Goal: Information Seeking & Learning: Find specific fact

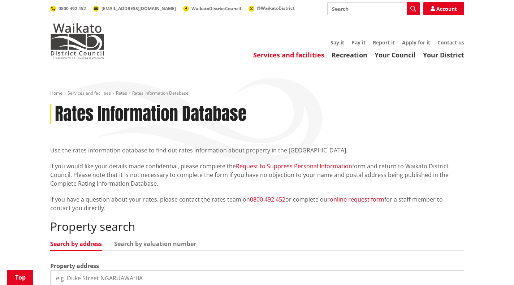
scroll to position [108, 0]
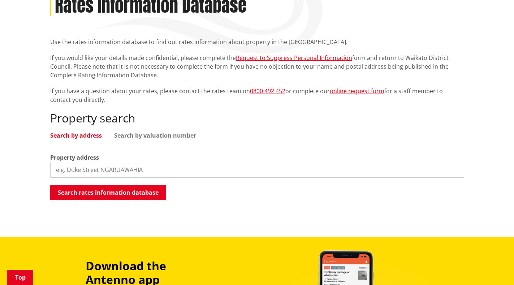
click at [79, 136] on link "Search by address" at bounding box center [76, 135] width 52 height 6
click at [81, 168] on input "search" at bounding box center [257, 170] width 414 height 16
type input "169 park road horotiu"
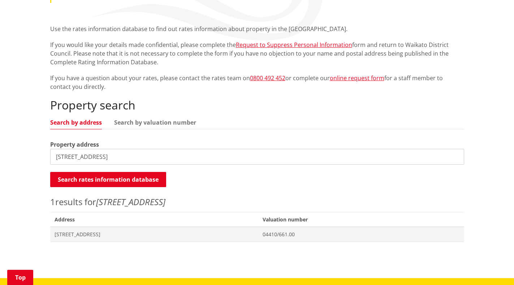
scroll to position [144, 0]
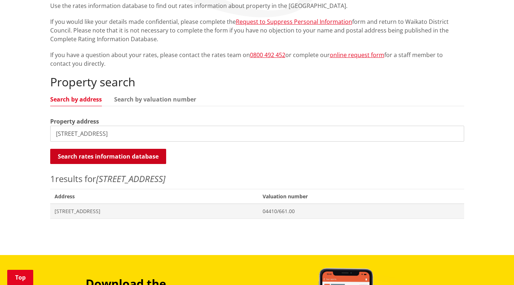
click at [132, 155] on button "Search rates information database" at bounding box center [108, 156] width 116 height 15
click at [133, 153] on button "Search rates information database" at bounding box center [108, 156] width 116 height 15
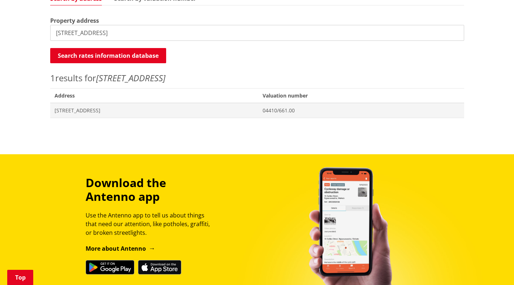
scroll to position [253, 0]
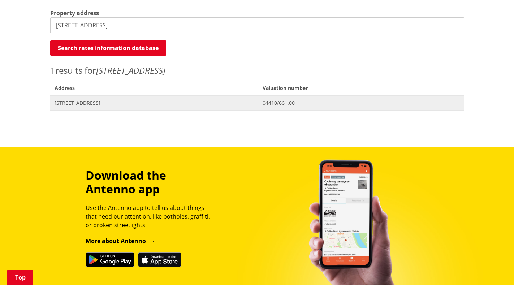
click at [104, 101] on span "[STREET_ADDRESS]" at bounding box center [155, 102] width 200 height 7
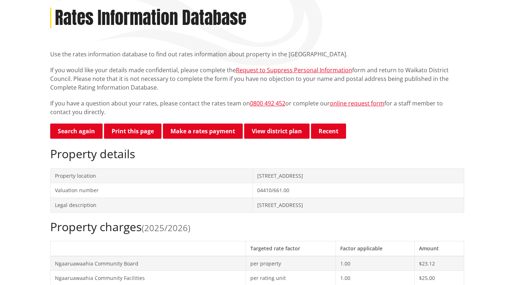
scroll to position [72, 0]
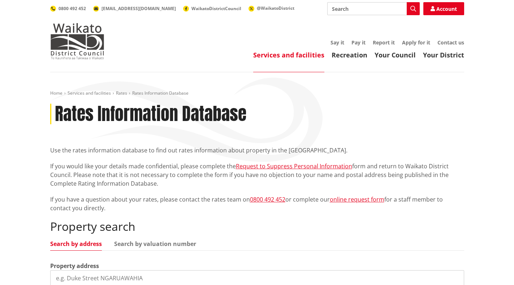
scroll to position [253, 0]
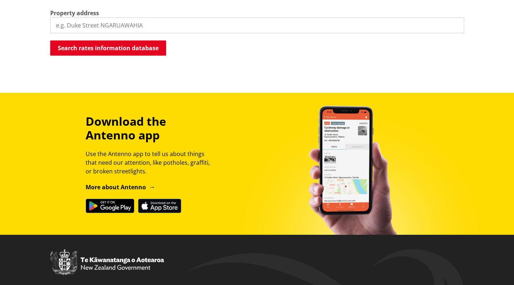
click at [103, 25] on input "search" at bounding box center [257, 25] width 414 height 16
type input "55 river road ngaruawahia"
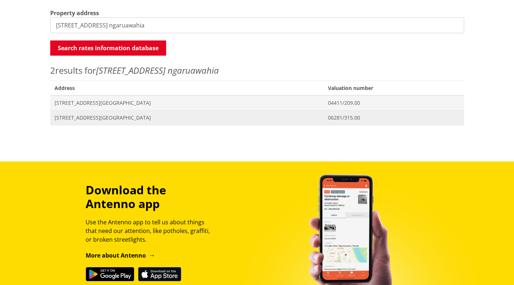
click at [62, 117] on span "55 River Road NGARUAWAHIA" at bounding box center [187, 117] width 265 height 7
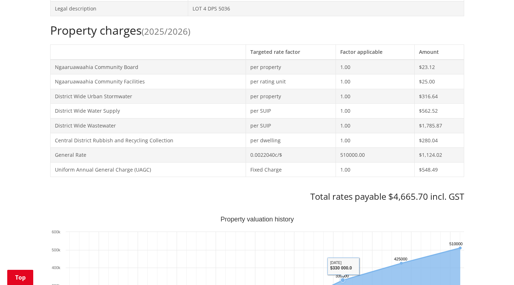
scroll to position [289, 0]
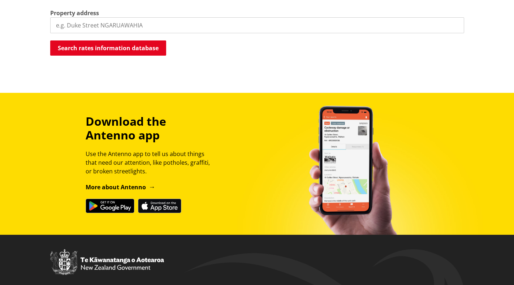
scroll to position [253, 0]
click at [149, 25] on input "search" at bounding box center [257, 25] width 414 height 16
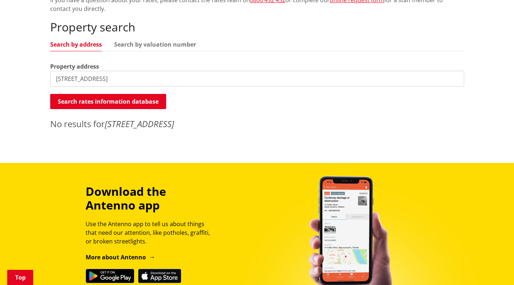
scroll to position [181, 0]
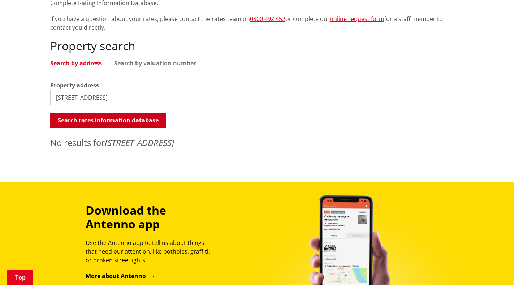
click at [111, 120] on button "Search rates information database" at bounding box center [108, 120] width 116 height 15
click at [121, 147] on em "169 park road horotiu" at bounding box center [139, 142] width 69 height 12
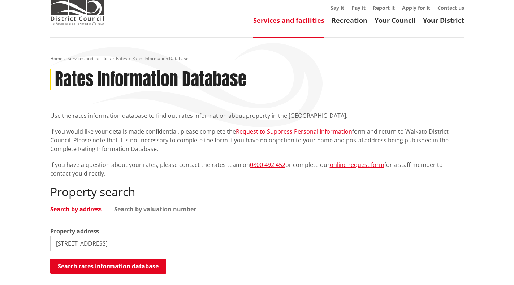
scroll to position [71, 0]
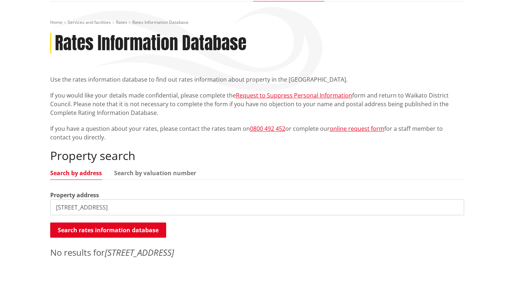
click at [95, 206] on input "169 park road horotiu" at bounding box center [257, 207] width 414 height 16
drag, startPoint x: 165, startPoint y: 211, endPoint x: 172, endPoint y: 212, distance: 7.7
click at [167, 212] on input "169 park road rd 8 hamilton 3288 horotiu" at bounding box center [257, 207] width 414 height 16
type input "169 park road rd 8 hamilton 3288"
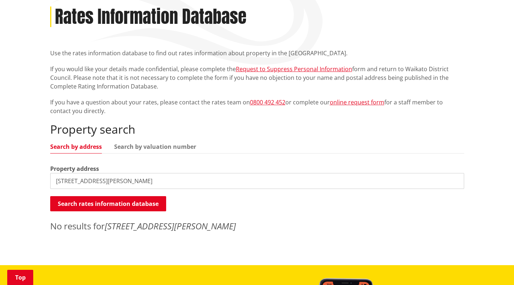
scroll to position [215, 0]
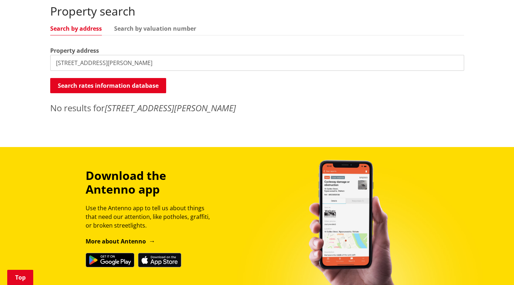
click at [78, 26] on link "Search by address" at bounding box center [76, 29] width 52 height 6
click at [88, 30] on link "Search by address" at bounding box center [76, 29] width 52 height 6
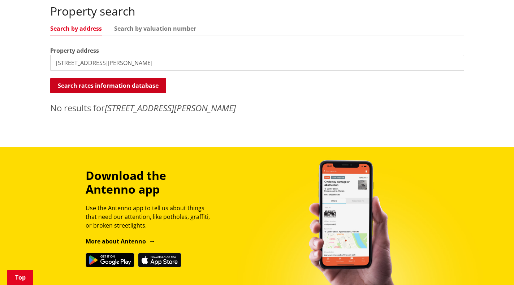
click at [112, 90] on button "Search rates information database" at bounding box center [108, 85] width 116 height 15
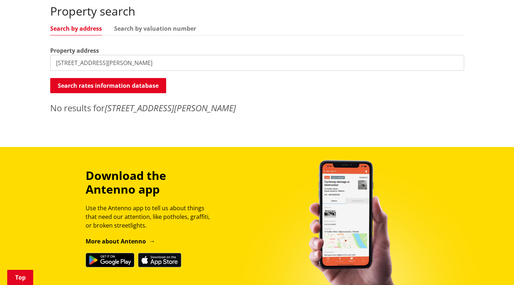
click at [127, 112] on em "169 park road rd 8 hamilton 3288" at bounding box center [170, 108] width 131 height 12
drag, startPoint x: 128, startPoint y: 64, endPoint x: 125, endPoint y: 62, distance: 4.1
click at [34, 62] on div "Home Services and facilities Rates Rates Information Database Rates Information…" at bounding box center [257, 2] width 514 height 290
click at [455, 63] on input "169 park road rd 8 hamilton 3288" at bounding box center [257, 63] width 414 height 16
click at [455, 63] on input "search" at bounding box center [257, 63] width 414 height 16
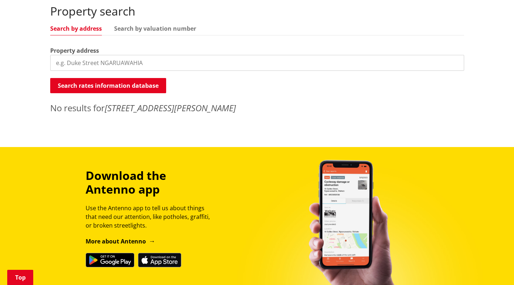
click at [455, 63] on input "search" at bounding box center [257, 63] width 414 height 16
click at [156, 61] on input "search" at bounding box center [257, 63] width 414 height 16
type input "park road horotiu"
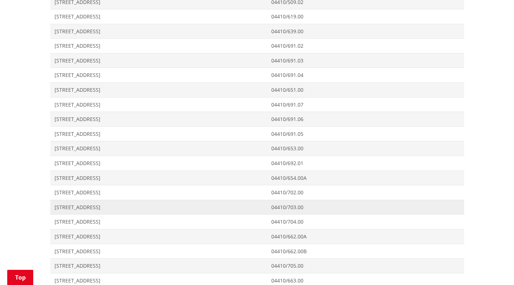
scroll to position [648, 0]
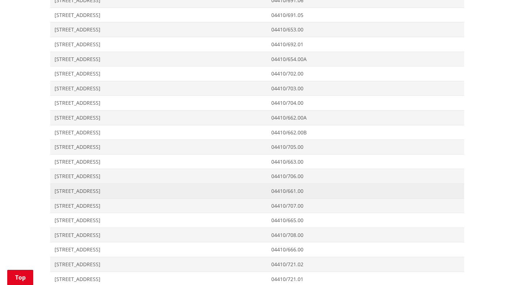
click at [78, 191] on span "[STREET_ADDRESS]" at bounding box center [159, 190] width 208 height 7
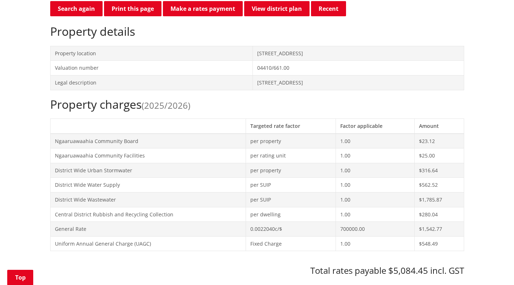
scroll to position [361, 0]
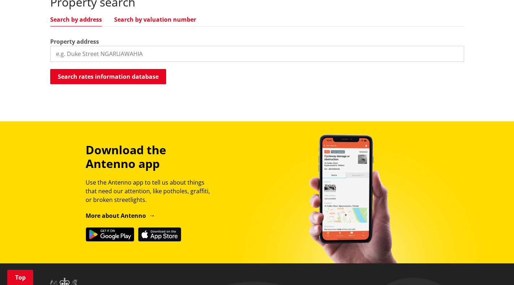
scroll to position [162, 0]
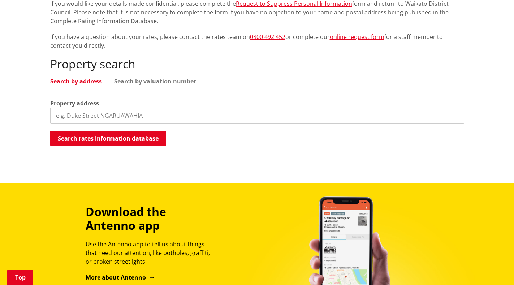
click at [117, 118] on input "search" at bounding box center [257, 116] width 414 height 16
type input "55 river road ngaruawahia"
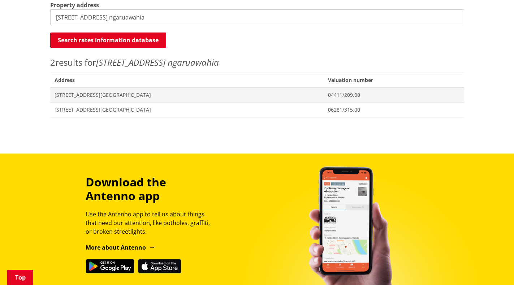
scroll to position [271, 0]
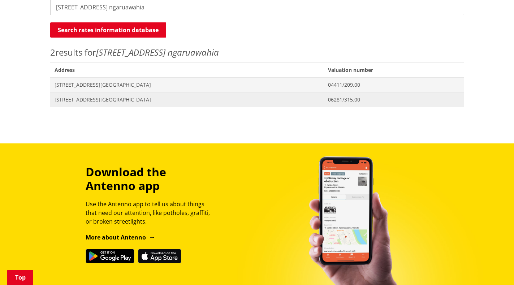
click at [94, 100] on span "[STREET_ADDRESS][GEOGRAPHIC_DATA]" at bounding box center [187, 99] width 265 height 7
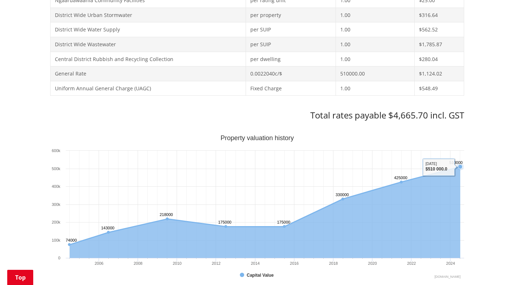
scroll to position [361, 0]
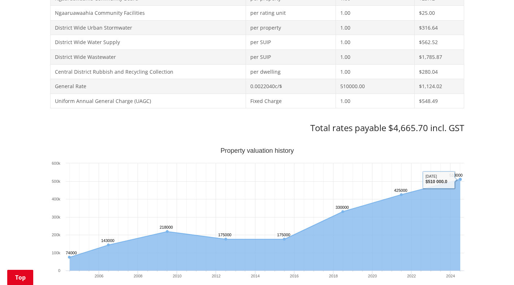
click at [479, 175] on div "Home Services and facilities Rates Rates Information Database Rates Information…" at bounding box center [257, 217] width 514 height 1012
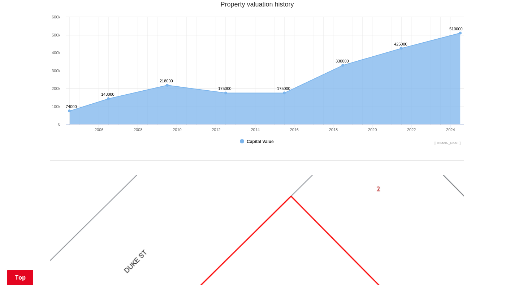
scroll to position [505, 0]
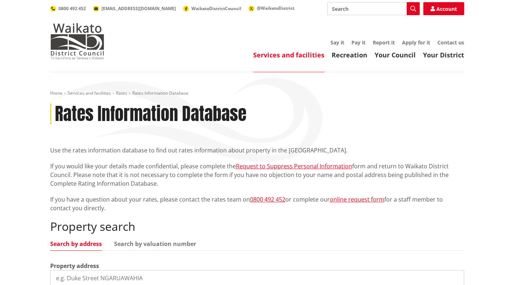
scroll to position [271, 0]
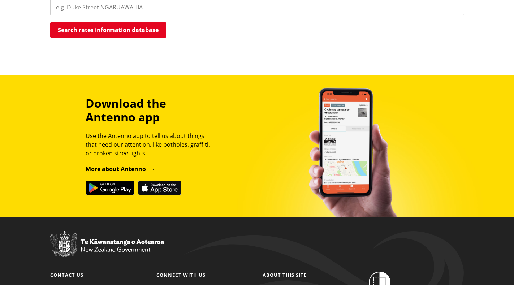
click at [147, 5] on input "search" at bounding box center [257, 7] width 414 height 16
type input "6205 great south road horotiu"
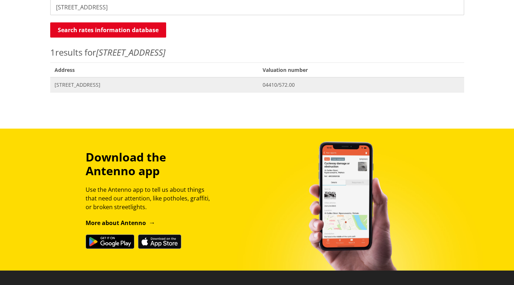
click at [111, 85] on span "6205 Great South Road HOROTIU" at bounding box center [155, 84] width 200 height 7
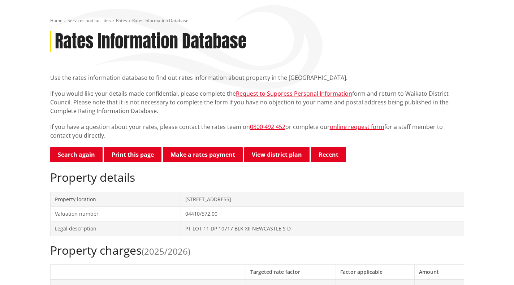
scroll to position [72, 0]
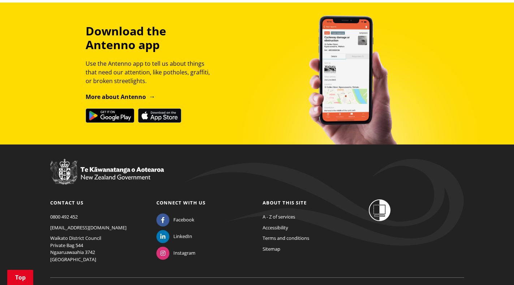
scroll to position [235, 0]
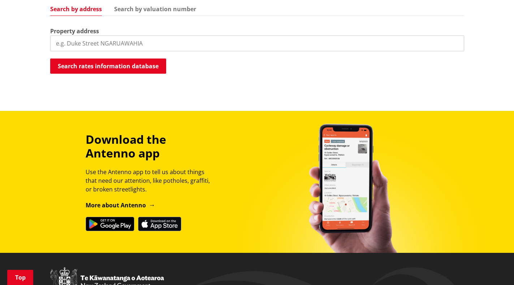
click at [68, 43] on input "search" at bounding box center [257, 43] width 414 height 16
type input "67 park road horotiu"
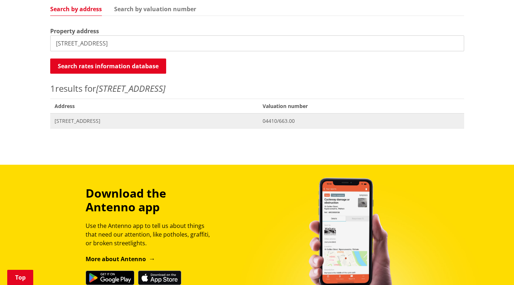
click at [60, 121] on span "[STREET_ADDRESS]" at bounding box center [155, 120] width 200 height 7
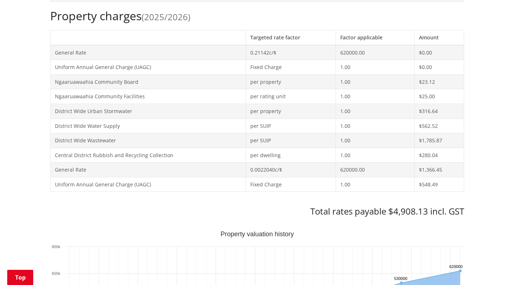
scroll to position [289, 0]
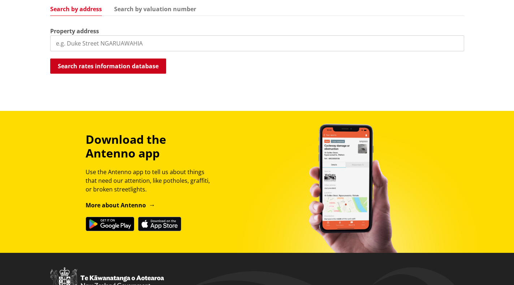
scroll to position [235, 0]
click at [104, 45] on input "search" at bounding box center [257, 43] width 414 height 16
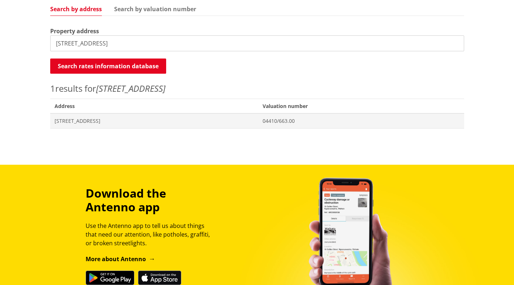
click at [64, 43] on input "167 park road" at bounding box center [257, 43] width 414 height 16
type input "169 park road"
click at [70, 122] on span "169 Park Road HOROTIU" at bounding box center [155, 120] width 200 height 7
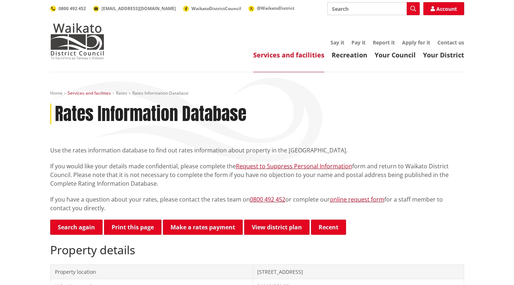
click at [86, 91] on link "Services and facilities" at bounding box center [89, 93] width 43 height 6
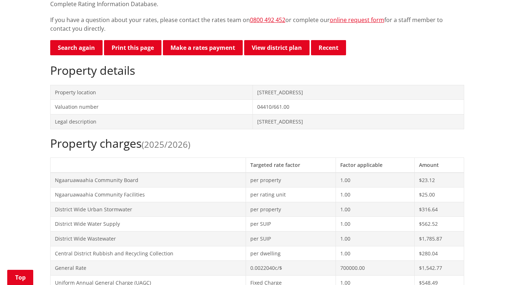
scroll to position [181, 0]
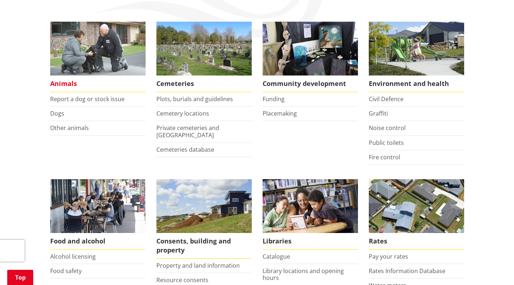
scroll to position [72, 0]
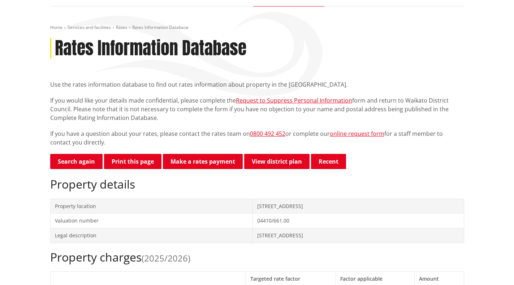
scroll to position [72, 0]
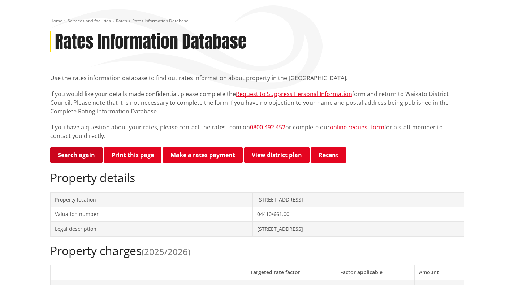
click at [84, 161] on link "Search again" at bounding box center [76, 154] width 52 height 15
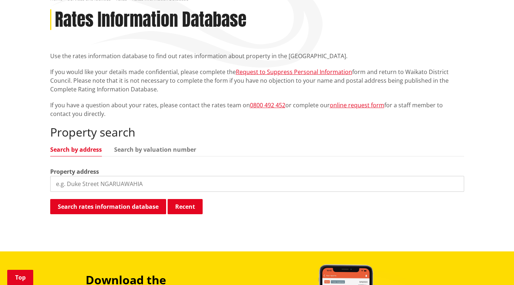
scroll to position [108, 0]
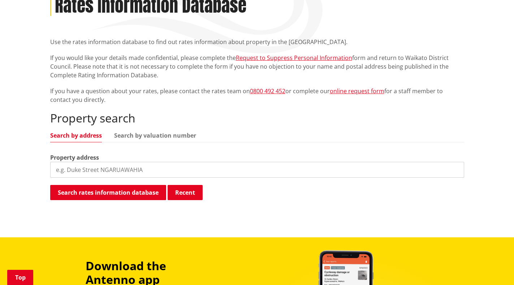
click at [83, 170] on input "search" at bounding box center [257, 170] width 414 height 16
type input "6203 great south road horotiu"
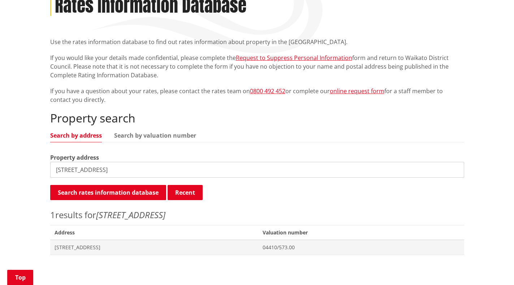
scroll to position [144, 0]
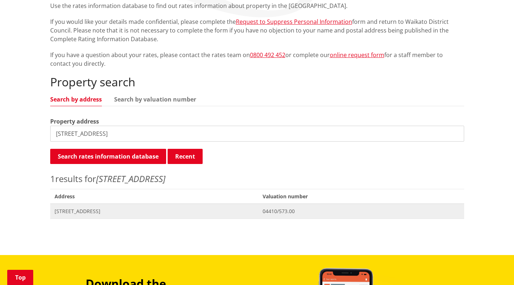
click at [77, 210] on span "[STREET_ADDRESS]" at bounding box center [155, 211] width 200 height 7
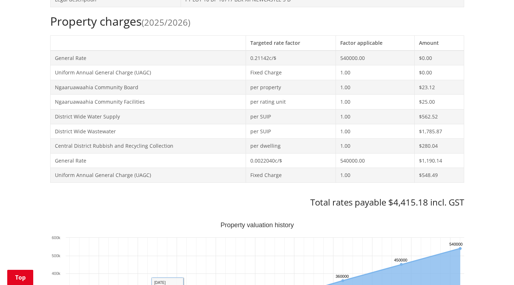
scroll to position [289, 0]
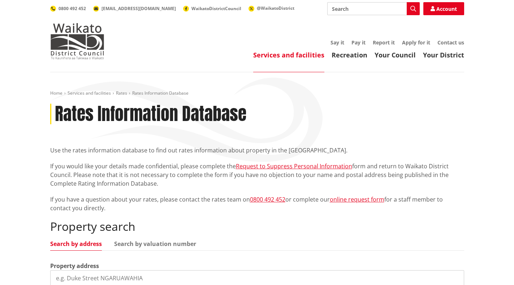
scroll to position [144, 0]
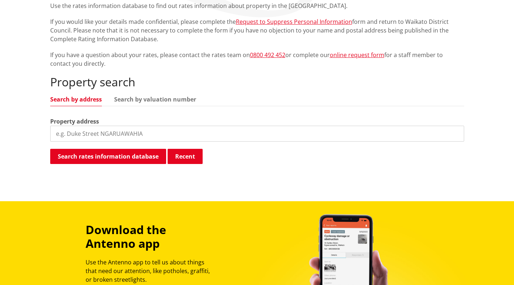
click at [129, 136] on input "search" at bounding box center [257, 134] width 414 height 16
type input "171 park road horotiu"
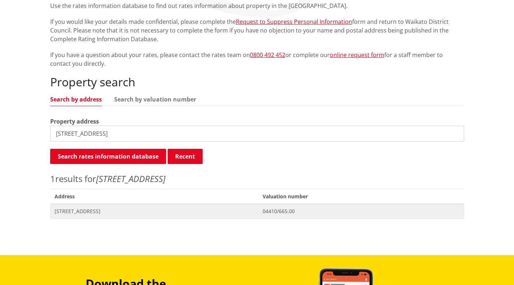
click at [98, 210] on span "[STREET_ADDRESS]" at bounding box center [155, 211] width 200 height 7
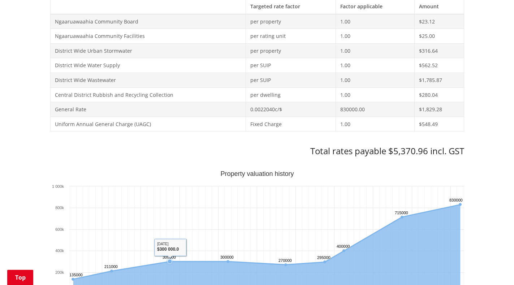
scroll to position [325, 0]
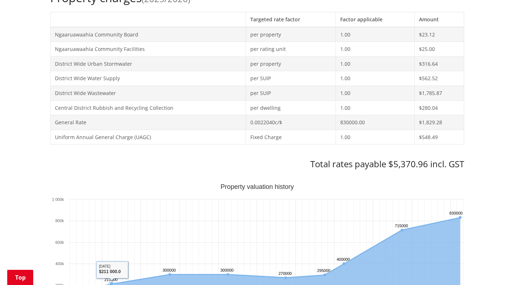
drag, startPoint x: 125, startPoint y: 205, endPoint x: 189, endPoint y: 217, distance: 65.1
click at [189, 217] on rect "Interactive chart" at bounding box center [257, 256] width 414 height 144
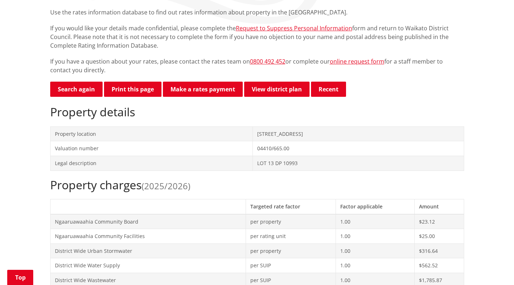
scroll to position [108, 0]
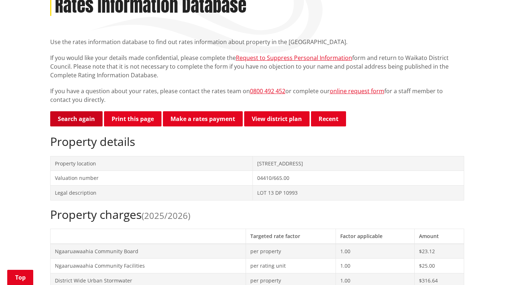
click at [81, 121] on link "Search again" at bounding box center [76, 118] width 52 height 15
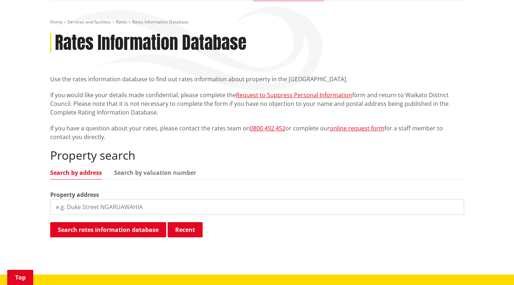
scroll to position [108, 0]
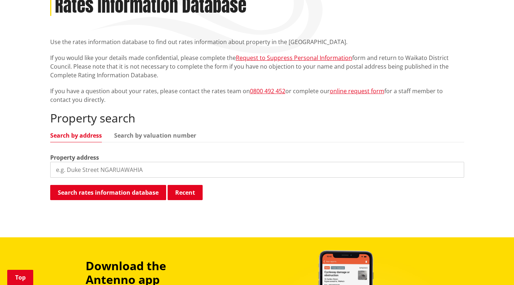
click at [82, 172] on input "search" at bounding box center [257, 170] width 414 height 16
type input "169 park road"
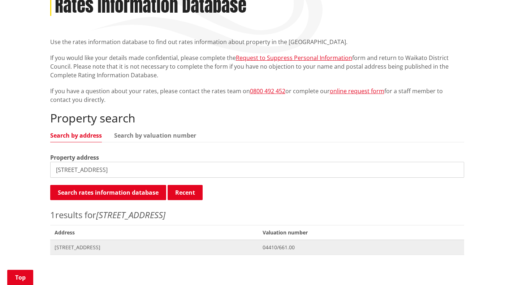
click at [91, 249] on span "[STREET_ADDRESS]" at bounding box center [155, 247] width 200 height 7
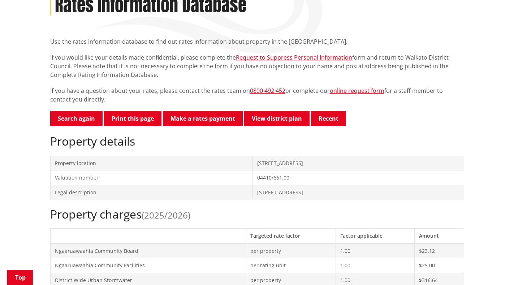
scroll to position [108, 0]
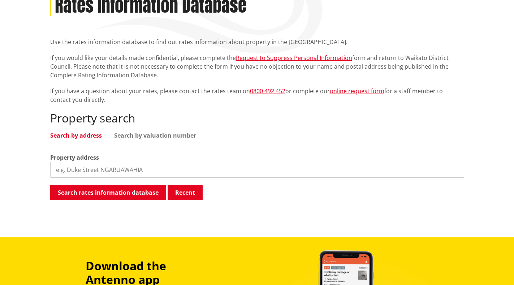
scroll to position [108, 0]
click at [105, 172] on input "search" at bounding box center [257, 170] width 414 height 16
type input "[STREET_ADDRESS]"
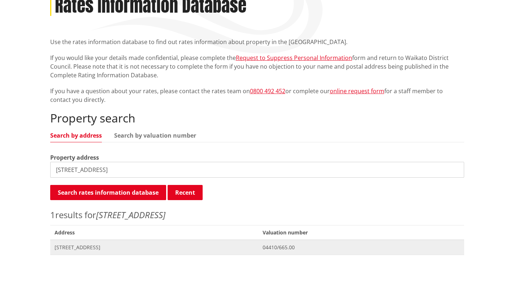
click at [103, 246] on span "[STREET_ADDRESS]" at bounding box center [155, 247] width 200 height 7
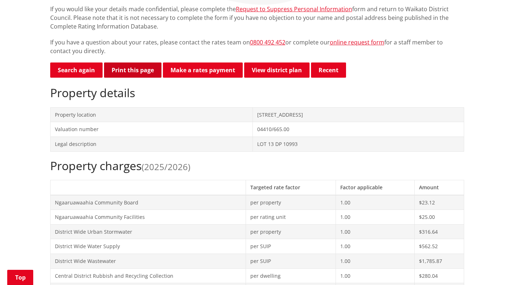
scroll to position [144, 0]
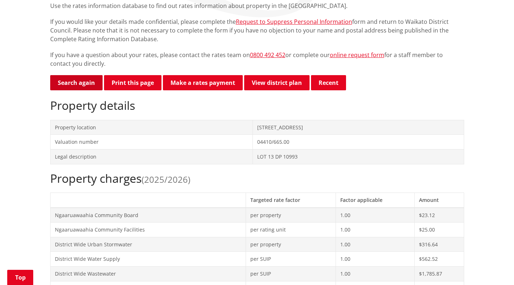
click at [82, 80] on link "Search again" at bounding box center [76, 82] width 52 height 15
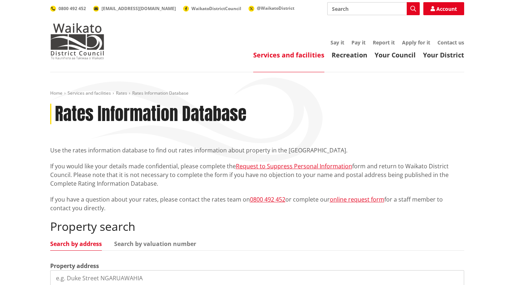
scroll to position [108, 0]
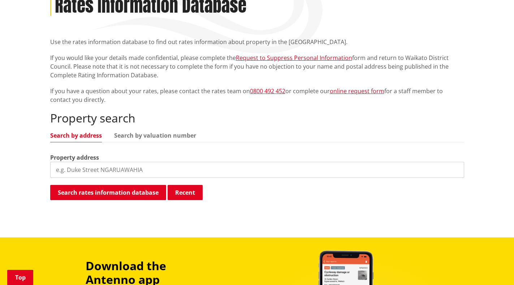
click at [89, 165] on input "search" at bounding box center [257, 170] width 414 height 16
type input "55 river road"
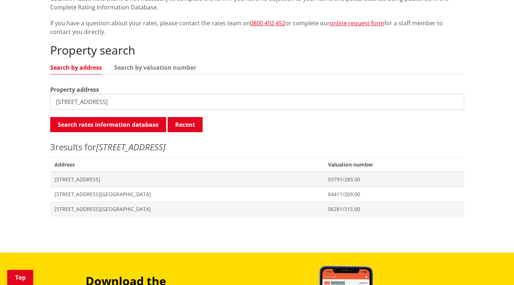
scroll to position [181, 0]
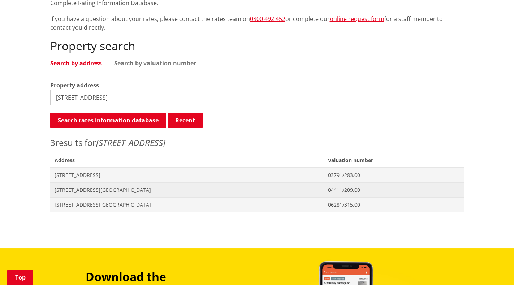
click at [83, 189] on span "[STREET_ADDRESS][GEOGRAPHIC_DATA]" at bounding box center [187, 189] width 265 height 7
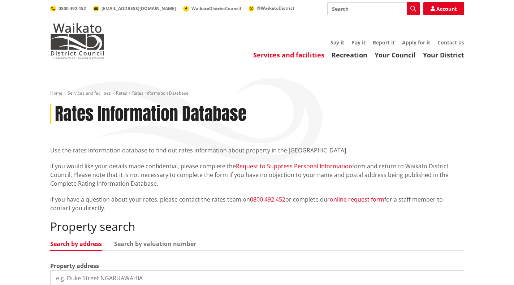
scroll to position [180, 0]
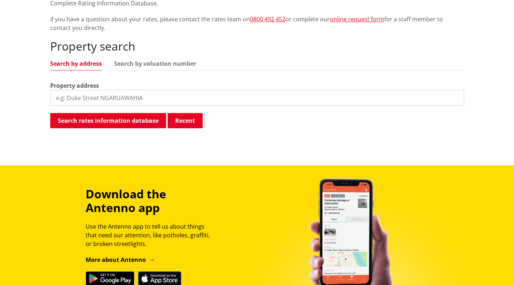
click at [81, 99] on input "search" at bounding box center [257, 98] width 414 height 16
type input "55 river road"
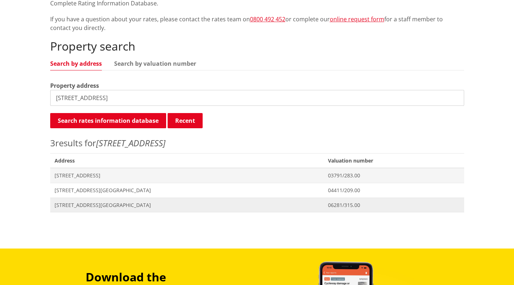
click at [78, 207] on span "[STREET_ADDRESS][GEOGRAPHIC_DATA]" at bounding box center [187, 204] width 265 height 7
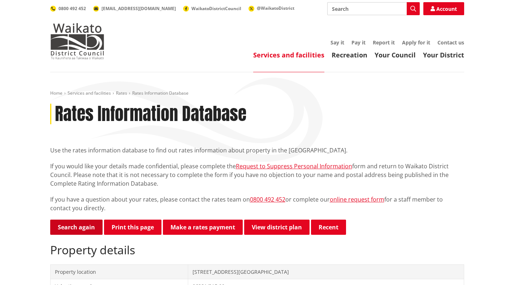
click at [72, 227] on link "Search again" at bounding box center [76, 226] width 52 height 15
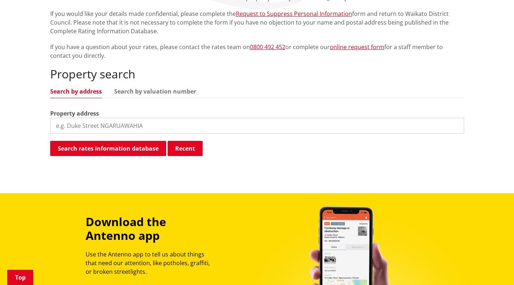
scroll to position [181, 0]
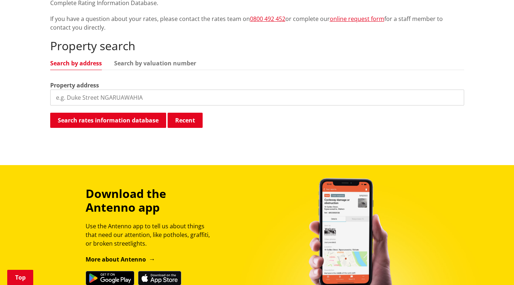
click at [94, 101] on input "search" at bounding box center [257, 98] width 414 height 16
type input "[STREET_ADDRESS]"
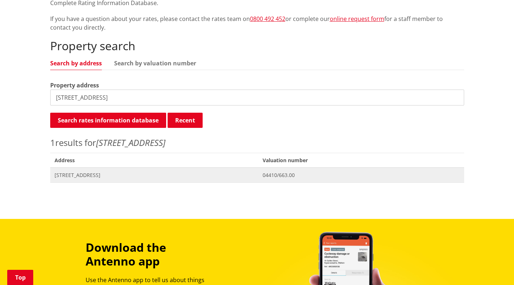
click at [100, 176] on span "[STREET_ADDRESS]" at bounding box center [155, 174] width 200 height 7
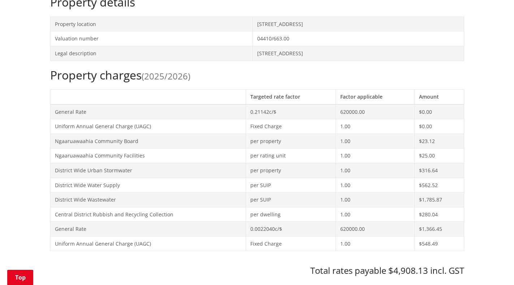
scroll to position [253, 0]
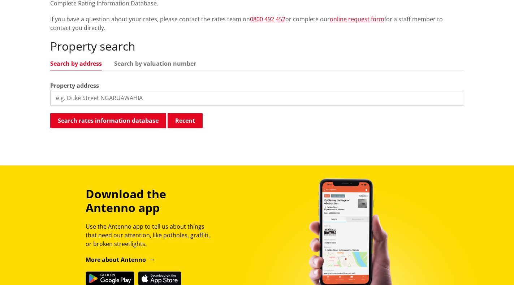
scroll to position [180, 0]
click at [83, 101] on input "search" at bounding box center [257, 98] width 414 height 16
type input "169 park road horotiu"
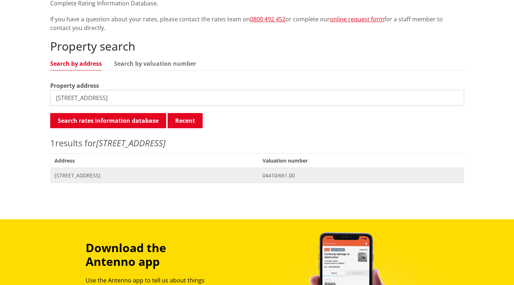
click at [101, 178] on span "[STREET_ADDRESS]" at bounding box center [155, 175] width 200 height 7
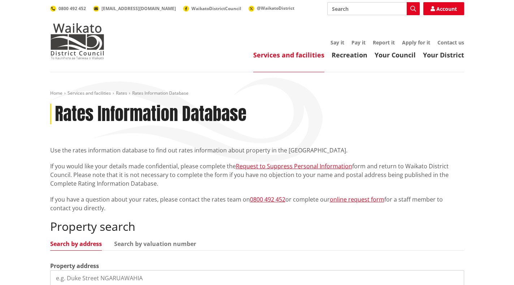
scroll to position [180, 0]
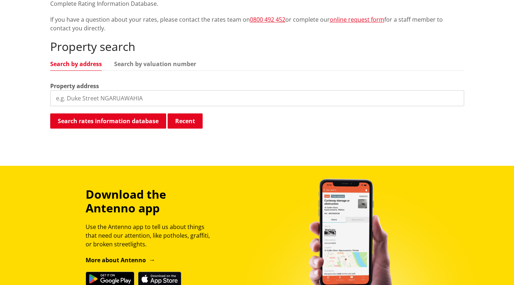
click at [77, 97] on input "search" at bounding box center [257, 98] width 414 height 16
type input "167 park road"
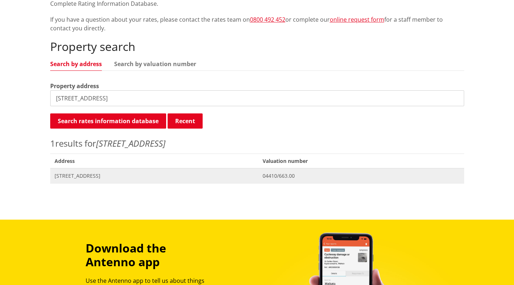
click at [93, 175] on span "[STREET_ADDRESS]" at bounding box center [155, 175] width 200 height 7
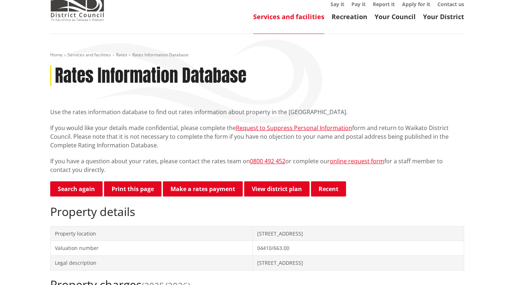
scroll to position [108, 0]
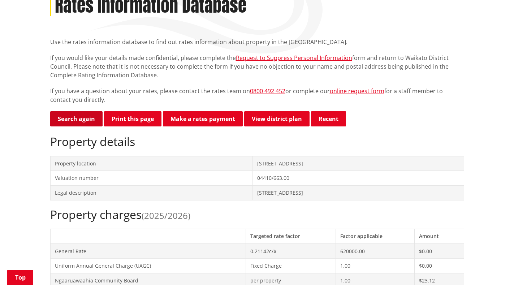
click at [77, 118] on link "Search again" at bounding box center [76, 118] width 52 height 15
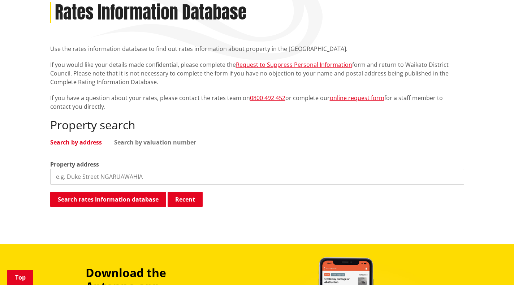
scroll to position [108, 0]
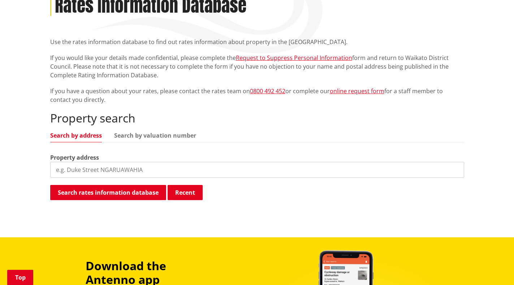
click at [75, 172] on input "search" at bounding box center [257, 170] width 414 height 16
type input "169 park road"
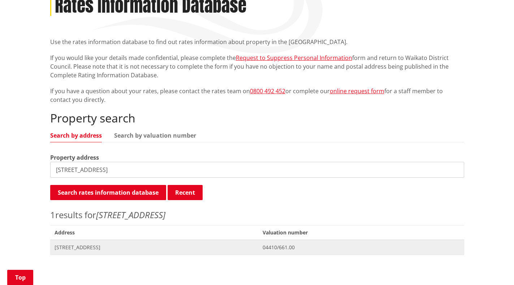
click at [78, 244] on span "[STREET_ADDRESS]" at bounding box center [155, 247] width 200 height 7
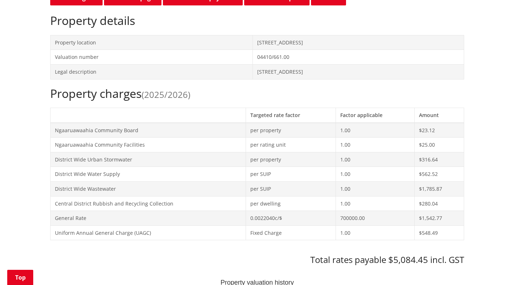
scroll to position [217, 0]
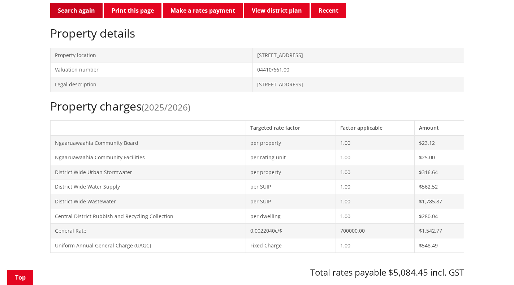
click at [80, 13] on link "Search again" at bounding box center [76, 10] width 52 height 15
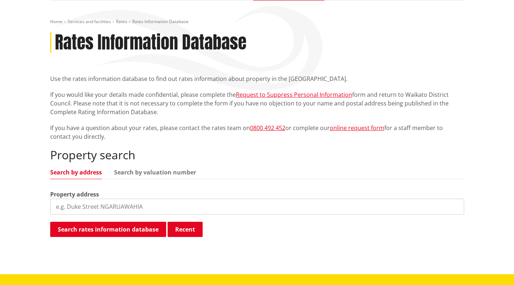
scroll to position [72, 0]
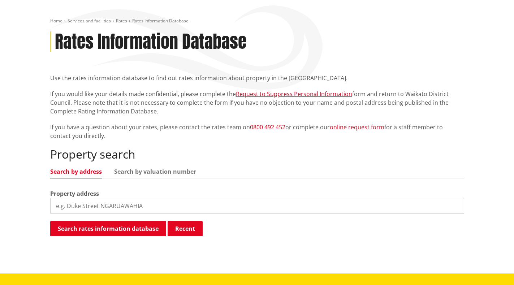
click at [72, 205] on input "search" at bounding box center [257, 206] width 414 height 16
type input "167 park road horotiu"
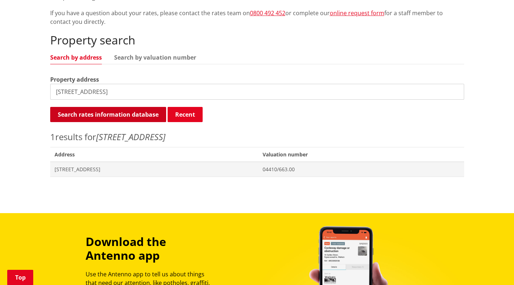
scroll to position [217, 0]
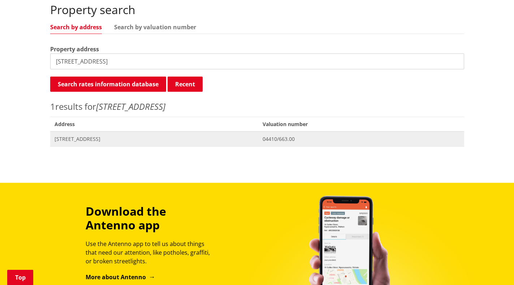
click at [79, 140] on span "[STREET_ADDRESS]" at bounding box center [155, 138] width 200 height 7
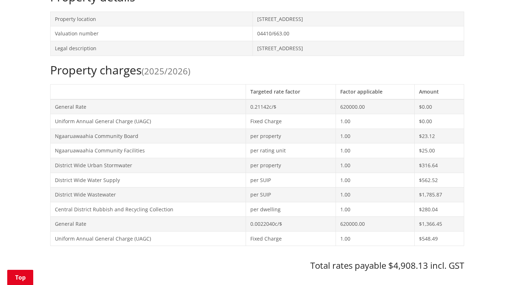
scroll to position [217, 0]
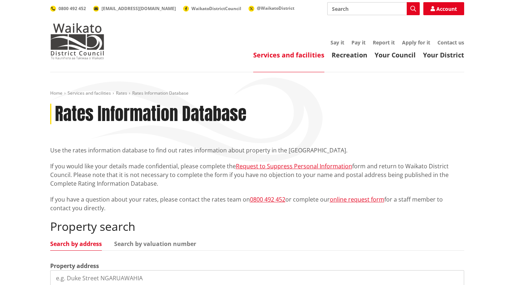
scroll to position [217, 0]
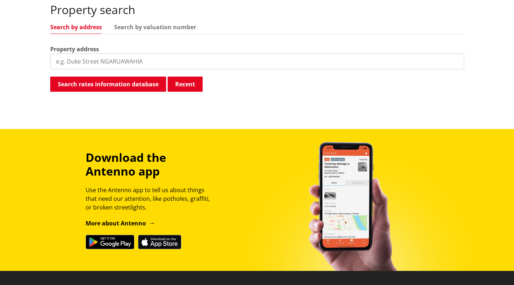
click at [104, 65] on input "search" at bounding box center [257, 61] width 414 height 16
type input "1"
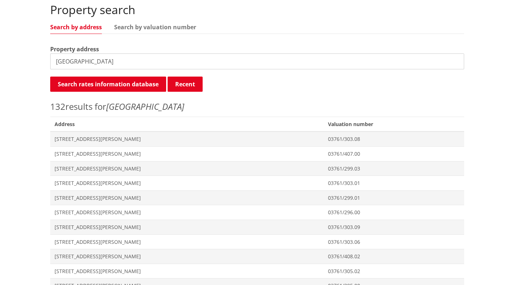
click at [105, 58] on input "park road" at bounding box center [257, 61] width 414 height 16
type input "park road horotiu"
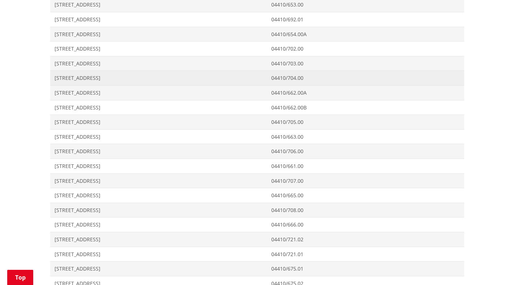
scroll to position [686, 0]
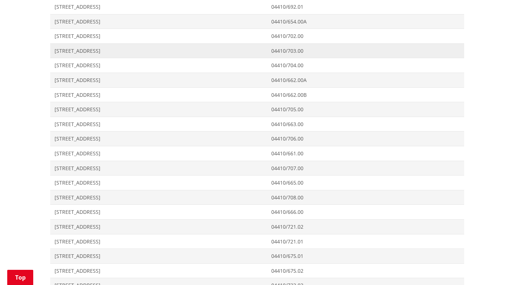
click at [86, 49] on span "160 Park Road HOROTIU" at bounding box center [159, 50] width 208 height 7
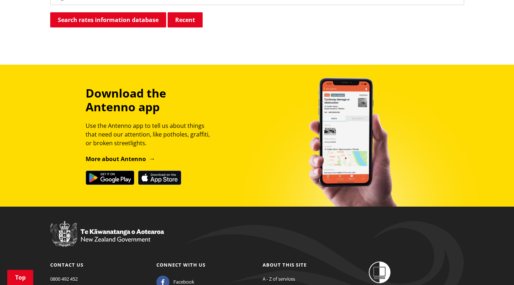
scroll to position [271, 0]
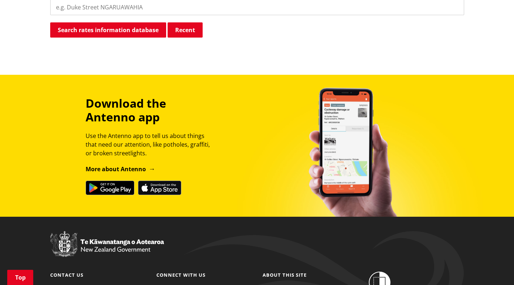
click at [93, 2] on input "search" at bounding box center [257, 7] width 414 height 16
type input "5"
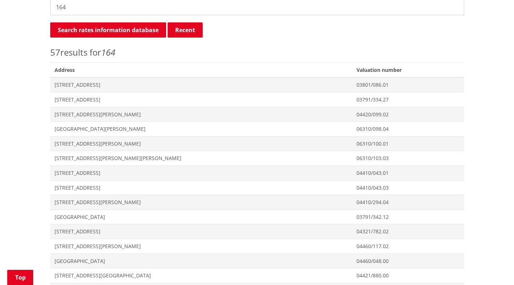
click at [75, 6] on input "164" at bounding box center [257, 7] width 414 height 16
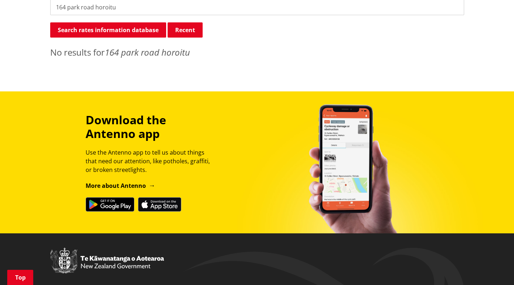
click at [117, 5] on input "164 park road horoitu" at bounding box center [257, 7] width 414 height 16
click at [118, 8] on input "164 park road horotiu" at bounding box center [257, 7] width 414 height 16
click at [122, 7] on input "164 park road horotiu" at bounding box center [257, 7] width 414 height 16
click at [110, 55] on em "164 park road horotiu" at bounding box center [147, 52] width 85 height 12
click at [115, 7] on input "164 park road horotiu" at bounding box center [257, 7] width 414 height 16
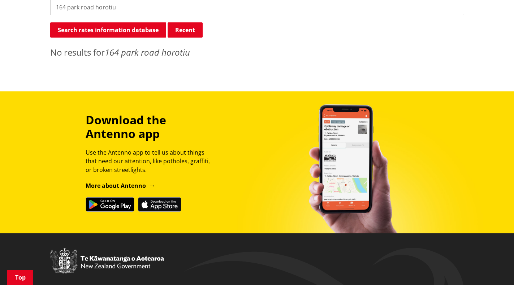
click at [117, 58] on em "164 park road horotiu" at bounding box center [147, 52] width 85 height 12
click at [116, 31] on button "Search rates information database" at bounding box center [108, 29] width 116 height 15
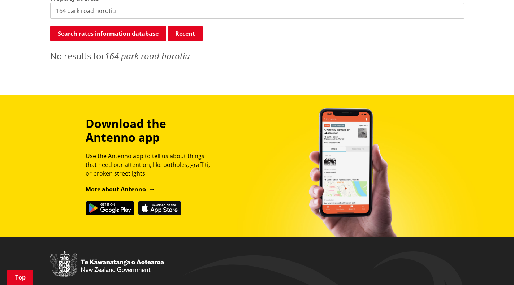
drag, startPoint x: 119, startPoint y: 6, endPoint x: 87, endPoint y: 10, distance: 32.1
click at [88, 10] on input "164 park road horotiu" at bounding box center [257, 11] width 414 height 16
click at [63, 11] on input "164 park road horotiu" at bounding box center [257, 11] width 414 height 16
click at [65, 11] on input "164 park road horotiu" at bounding box center [257, 11] width 414 height 16
type input "166 park road horotiu"
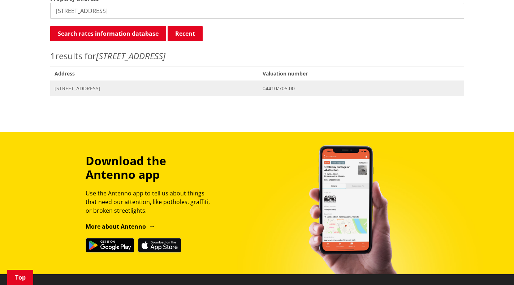
click at [83, 90] on span "[STREET_ADDRESS]" at bounding box center [155, 88] width 200 height 7
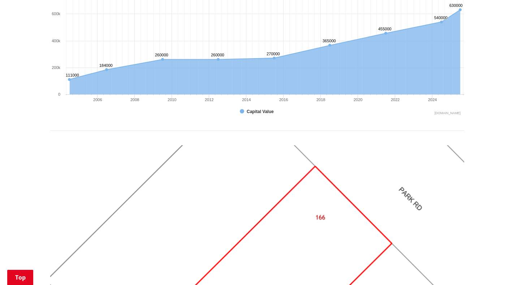
scroll to position [505, 0]
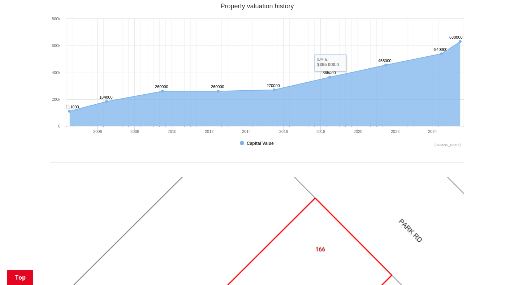
click at [217, 158] on div "Property valuation history Chart with 9 data points. The chart has 1 X axis dis…" at bounding box center [257, 82] width 414 height 159
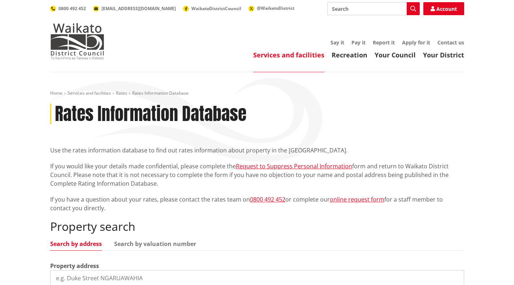
scroll to position [267, 0]
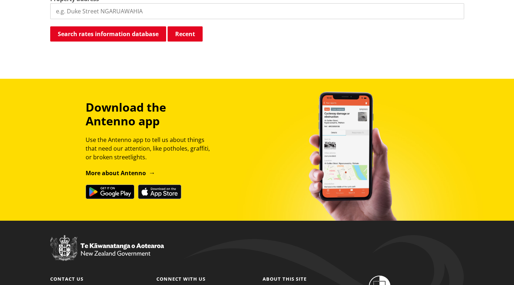
click at [79, 13] on input "search" at bounding box center [257, 11] width 414 height 16
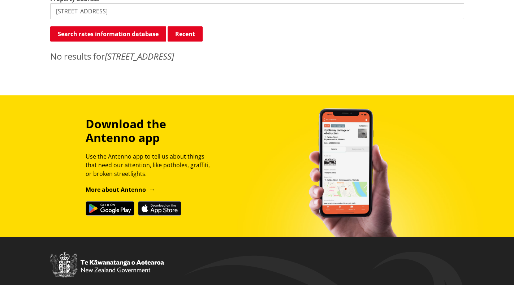
click at [123, 44] on div "Property search Search by address Search by valuation number Property address 1…" at bounding box center [257, 8] width 414 height 110
click at [96, 14] on input "164 park road" at bounding box center [257, 11] width 414 height 16
click at [66, 12] on input "164 park road horotiu" at bounding box center [257, 11] width 414 height 16
type input "162 park road horotiu"
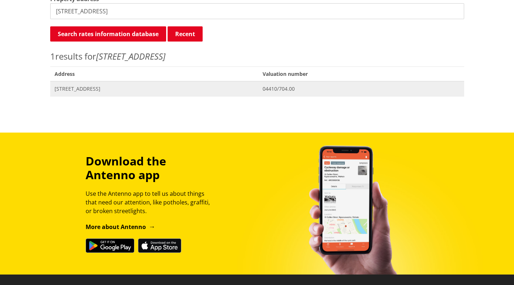
click at [78, 88] on span "162 Park Road HOROTIU" at bounding box center [155, 88] width 200 height 7
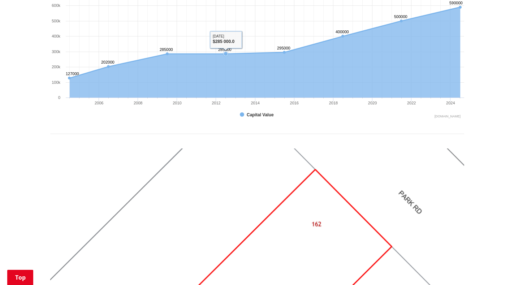
scroll to position [684, 0]
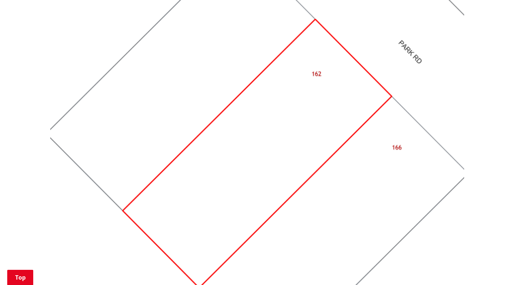
click at [385, 175] on img at bounding box center [257, 153] width 414 height 310
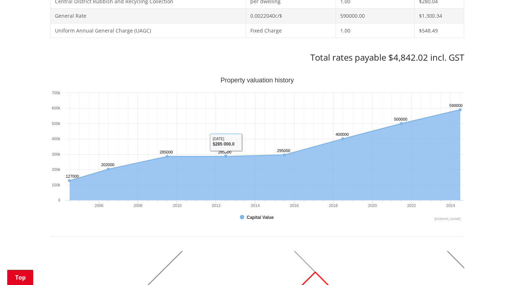
scroll to position [323, 0]
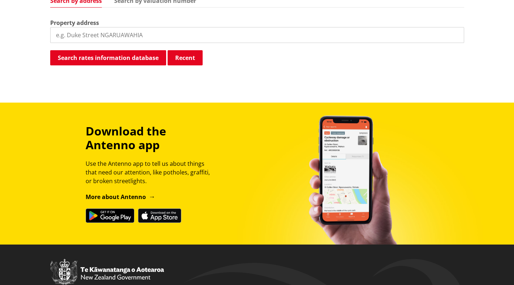
scroll to position [230, 0]
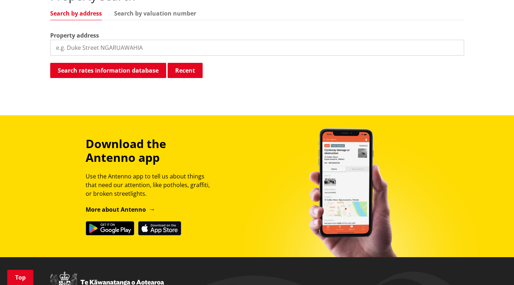
click at [99, 49] on input "search" at bounding box center [257, 48] width 414 height 16
type input "[STREET_ADDRESS]"
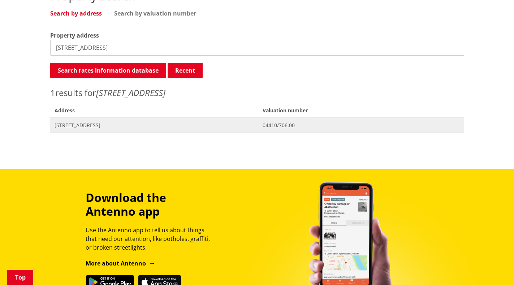
click at [97, 125] on span "[STREET_ADDRESS]" at bounding box center [155, 125] width 200 height 7
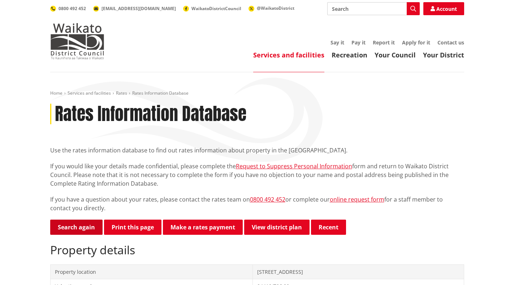
click at [84, 227] on link "Search again" at bounding box center [76, 226] width 52 height 15
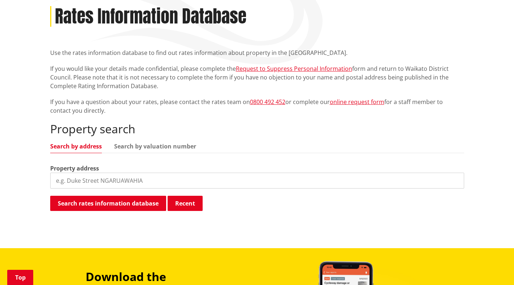
scroll to position [108, 0]
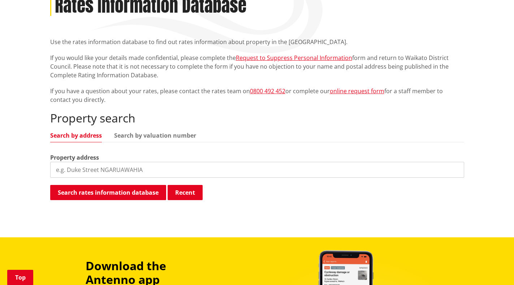
click at [88, 170] on input "search" at bounding box center [257, 170] width 414 height 16
type input "166 park road"
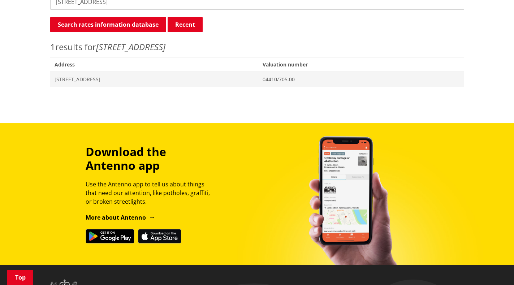
scroll to position [289, 0]
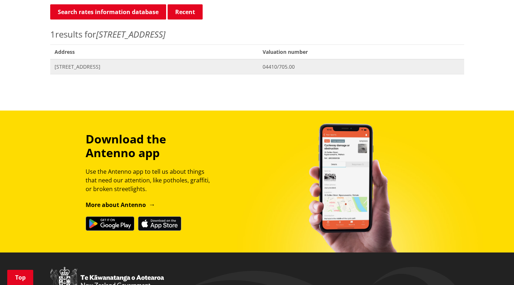
click at [68, 70] on span "[STREET_ADDRESS]" at bounding box center [155, 66] width 200 height 7
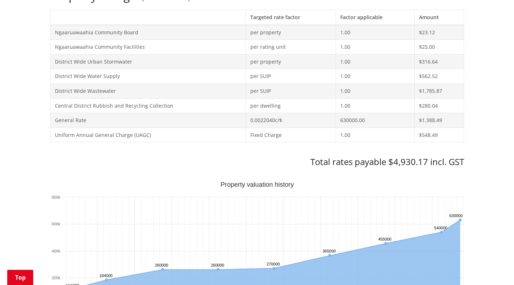
scroll to position [361, 0]
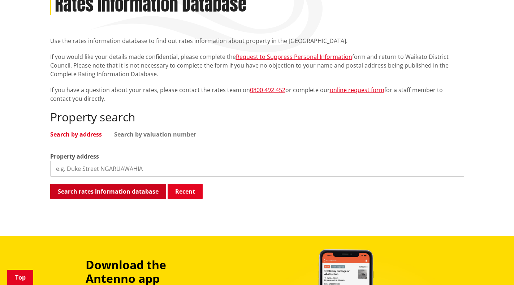
scroll to position [108, 0]
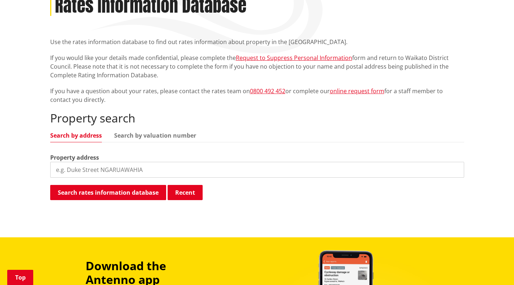
click at [107, 166] on input "search" at bounding box center [257, 170] width 414 height 16
type input "169 park road"
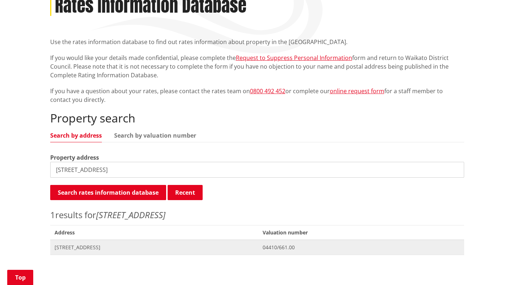
click at [94, 250] on span "[STREET_ADDRESS]" at bounding box center [155, 247] width 200 height 7
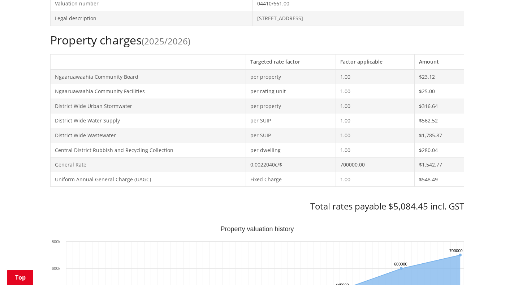
scroll to position [325, 0]
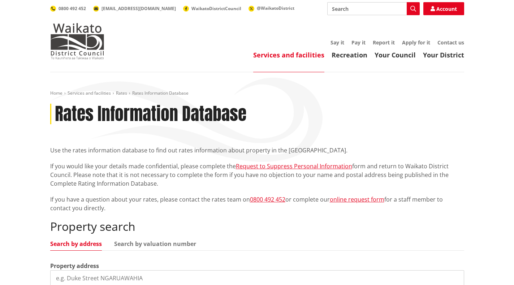
scroll to position [108, 0]
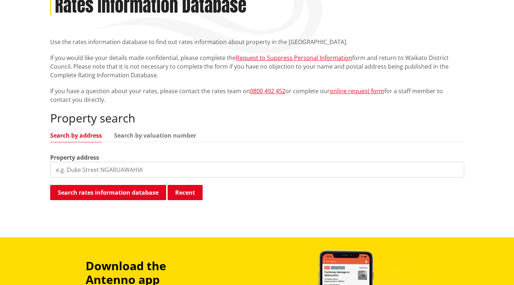
drag, startPoint x: 120, startPoint y: 168, endPoint x: 113, endPoint y: 168, distance: 6.5
click at [119, 168] on input "search" at bounding box center [257, 170] width 414 height 16
type input "55 river road"
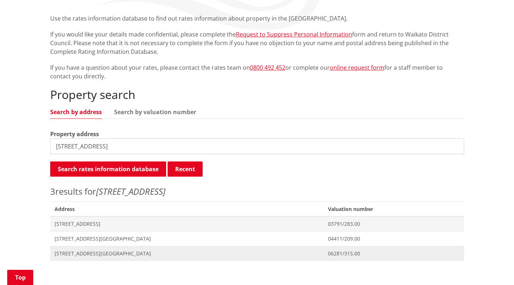
scroll to position [144, 0]
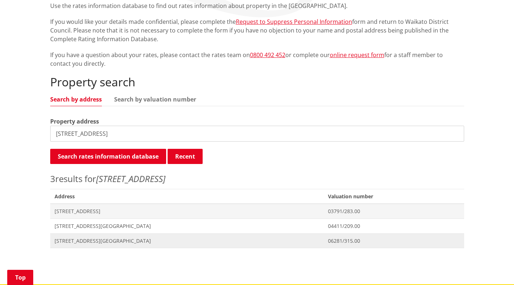
click at [73, 239] on span "[STREET_ADDRESS][GEOGRAPHIC_DATA]" at bounding box center [187, 240] width 265 height 7
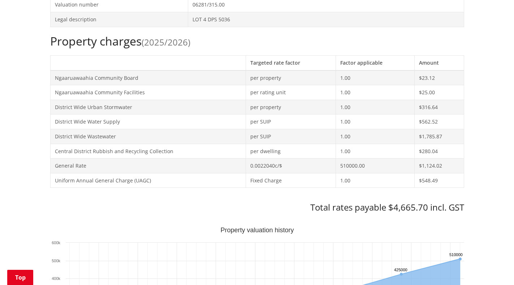
scroll to position [289, 0]
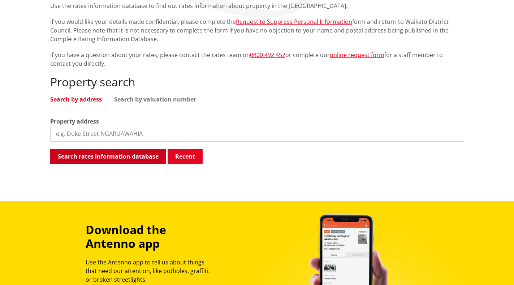
scroll to position [144, 0]
click at [83, 127] on input "search" at bounding box center [257, 134] width 414 height 16
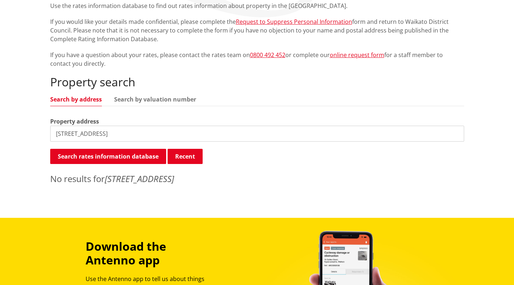
click at [114, 133] on input "6205 great sth road" at bounding box center [257, 134] width 414 height 16
click at [87, 133] on input "6205 great sth road horotiu" at bounding box center [257, 134] width 414 height 16
click at [86, 134] on input "6205 great sth road horotiu" at bounding box center [257, 134] width 414 height 16
click at [88, 134] on input "6205 great sth road horotiu" at bounding box center [257, 134] width 414 height 16
click at [157, 133] on input "6205 great south road horotiu" at bounding box center [257, 134] width 414 height 16
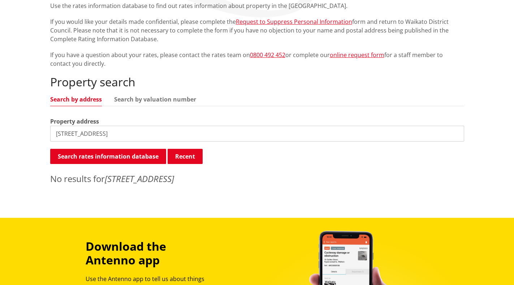
click at [449, 171] on div "Property search Search by address Search by valuation number Property address 6…" at bounding box center [257, 130] width 414 height 110
click at [138, 158] on button "Search rates information database" at bounding box center [108, 156] width 116 height 15
drag, startPoint x: 142, startPoint y: 135, endPoint x: 115, endPoint y: 135, distance: 26.7
click at [115, 135] on input "6205 great south road horotiu" at bounding box center [257, 134] width 414 height 16
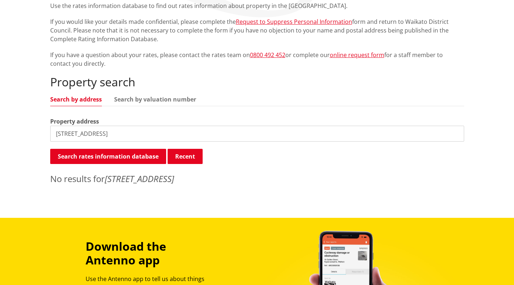
type input "6205 great south road"
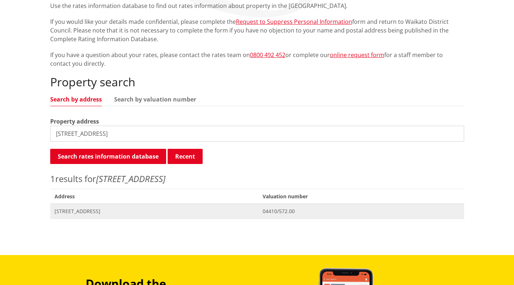
click at [83, 211] on span "[STREET_ADDRESS]" at bounding box center [155, 211] width 200 height 7
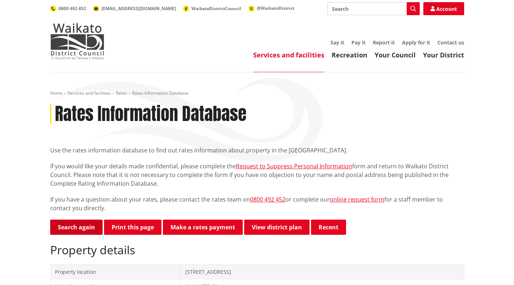
click at [68, 222] on link "Search again" at bounding box center [76, 226] width 52 height 15
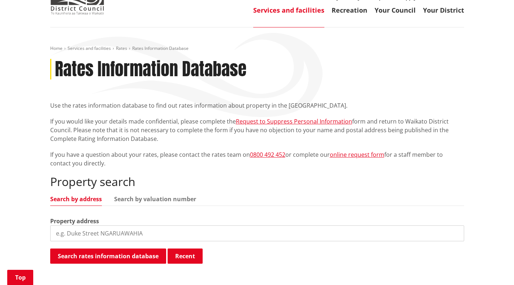
scroll to position [144, 0]
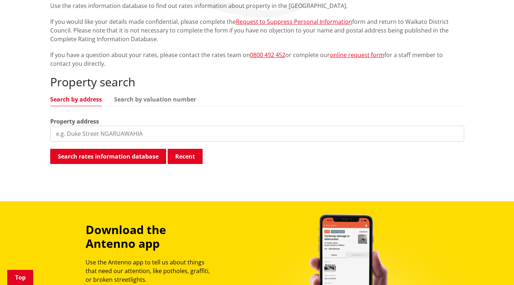
click at [104, 130] on input "search" at bounding box center [257, 134] width 414 height 16
type input "5 queen street ngaruawahia"
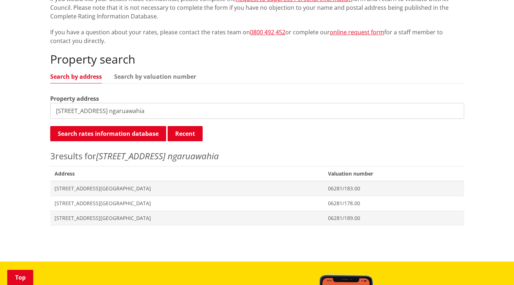
scroll to position [181, 0]
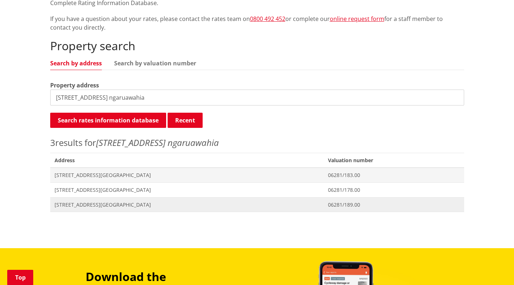
click at [89, 205] on span "[STREET_ADDRESS][GEOGRAPHIC_DATA]" at bounding box center [187, 204] width 265 height 7
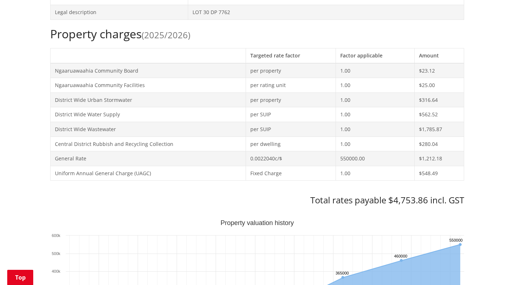
scroll to position [325, 0]
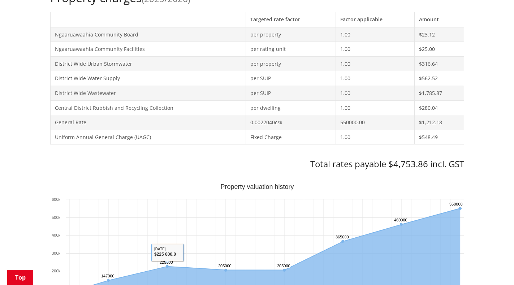
drag, startPoint x: 172, startPoint y: 191, endPoint x: 204, endPoint y: 175, distance: 36.2
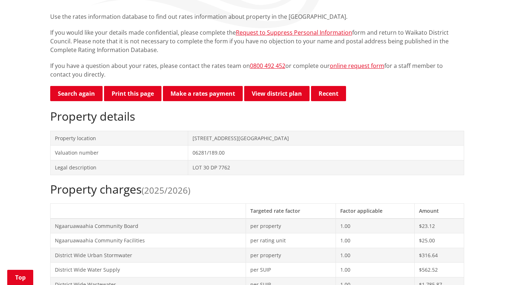
scroll to position [144, 0]
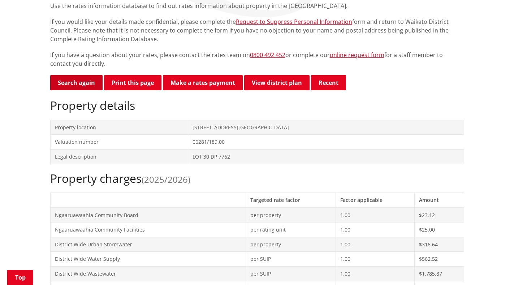
click at [78, 86] on link "Search again" at bounding box center [76, 82] width 52 height 15
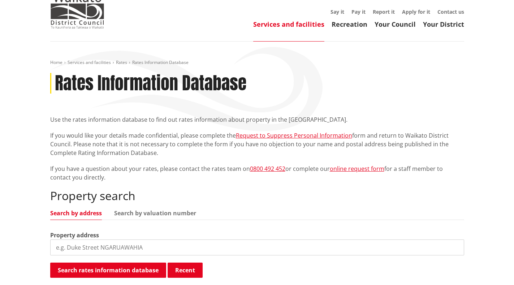
scroll to position [72, 0]
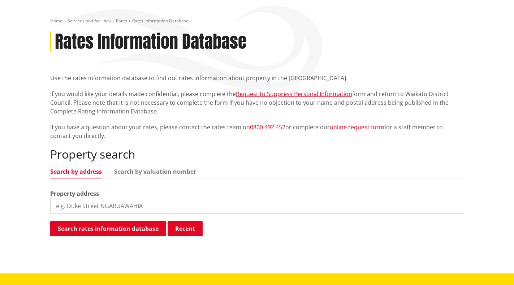
click at [92, 208] on input "search" at bounding box center [257, 206] width 414 height 16
type input "[STREET_ADDRESS]"
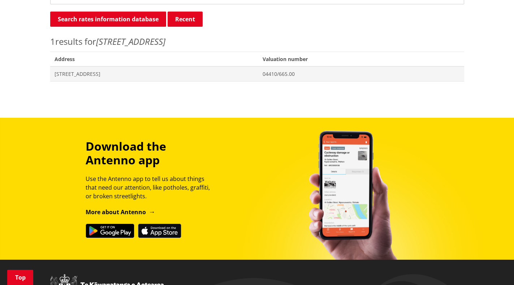
scroll to position [289, 0]
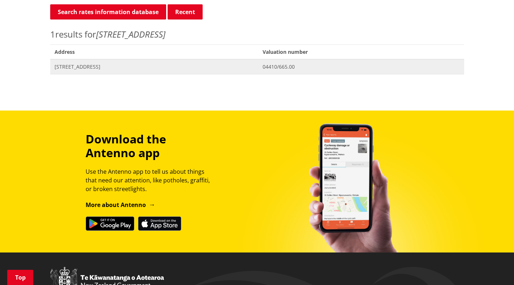
click at [88, 67] on span "[STREET_ADDRESS]" at bounding box center [155, 66] width 200 height 7
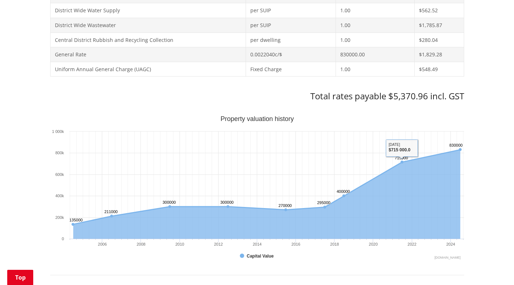
scroll to position [397, 0]
